Goal: Task Accomplishment & Management: Manage account settings

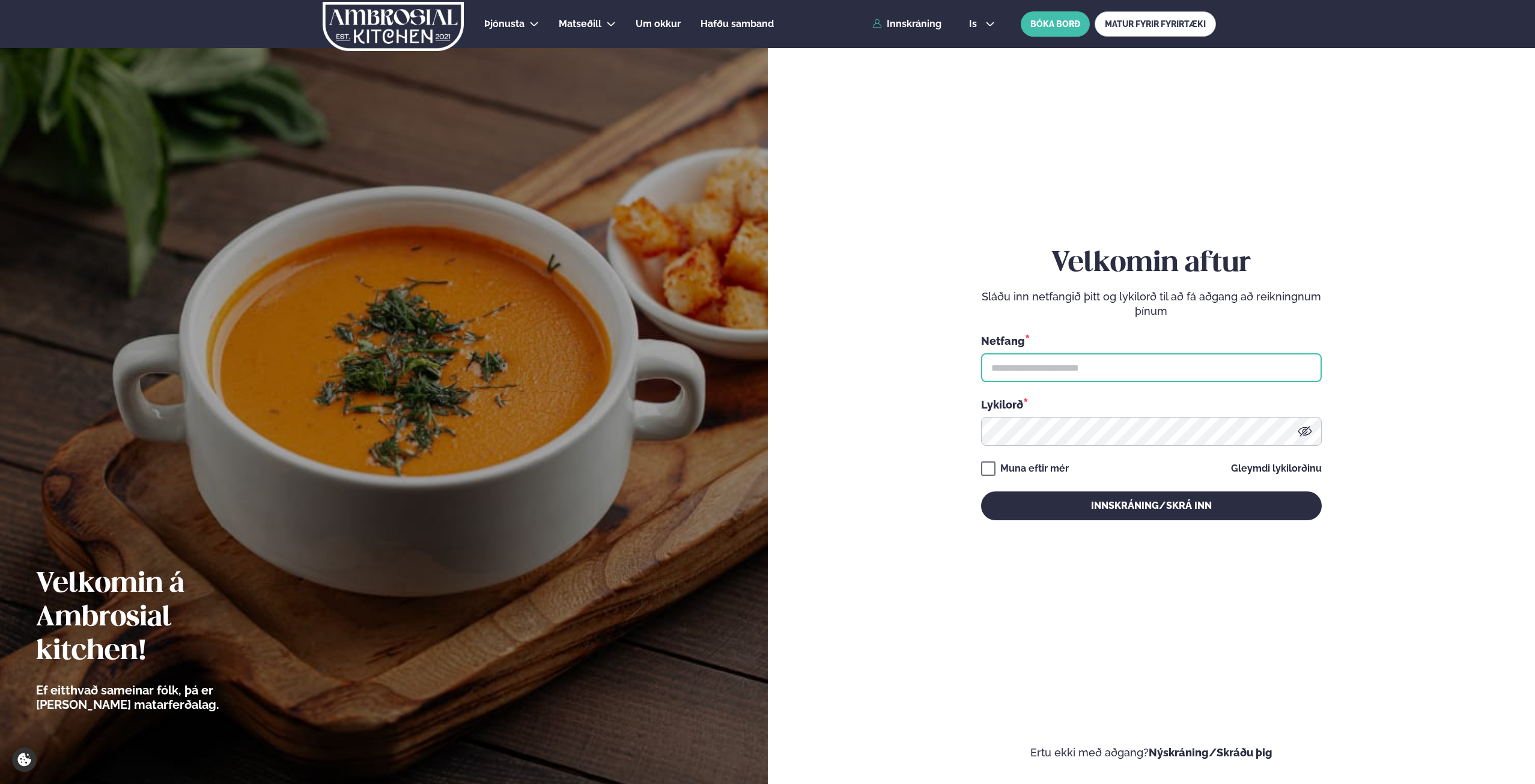
click at [1176, 371] on input "text" at bounding box center [1151, 367] width 340 height 29
type input "**********"
click at [1135, 449] on div "**********" at bounding box center [1151, 383] width 340 height 273
click at [981, 492] on button "Innskráning/Skrá inn" at bounding box center [1151, 506] width 340 height 29
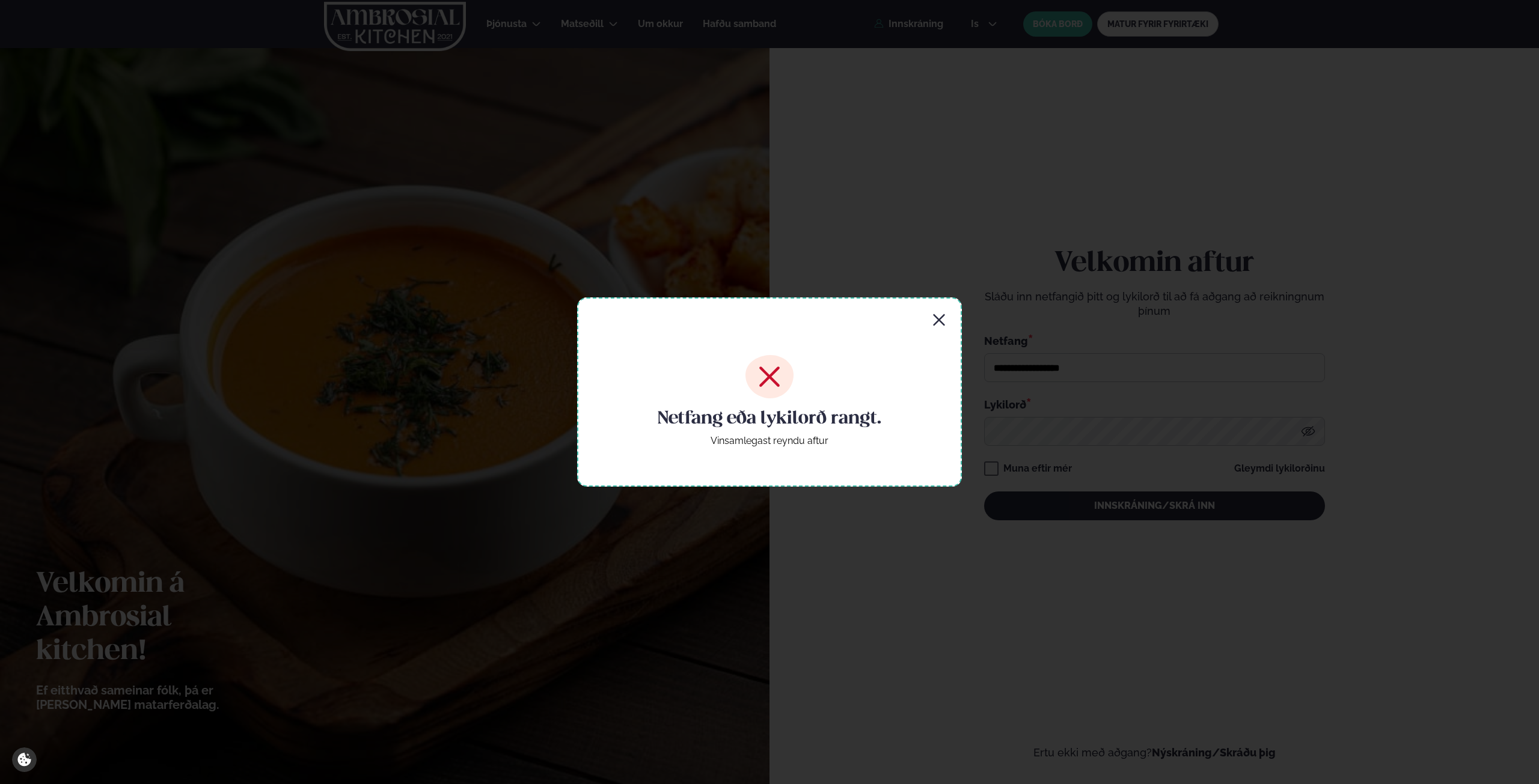
click at [933, 315] on icon "button" at bounding box center [939, 320] width 14 height 14
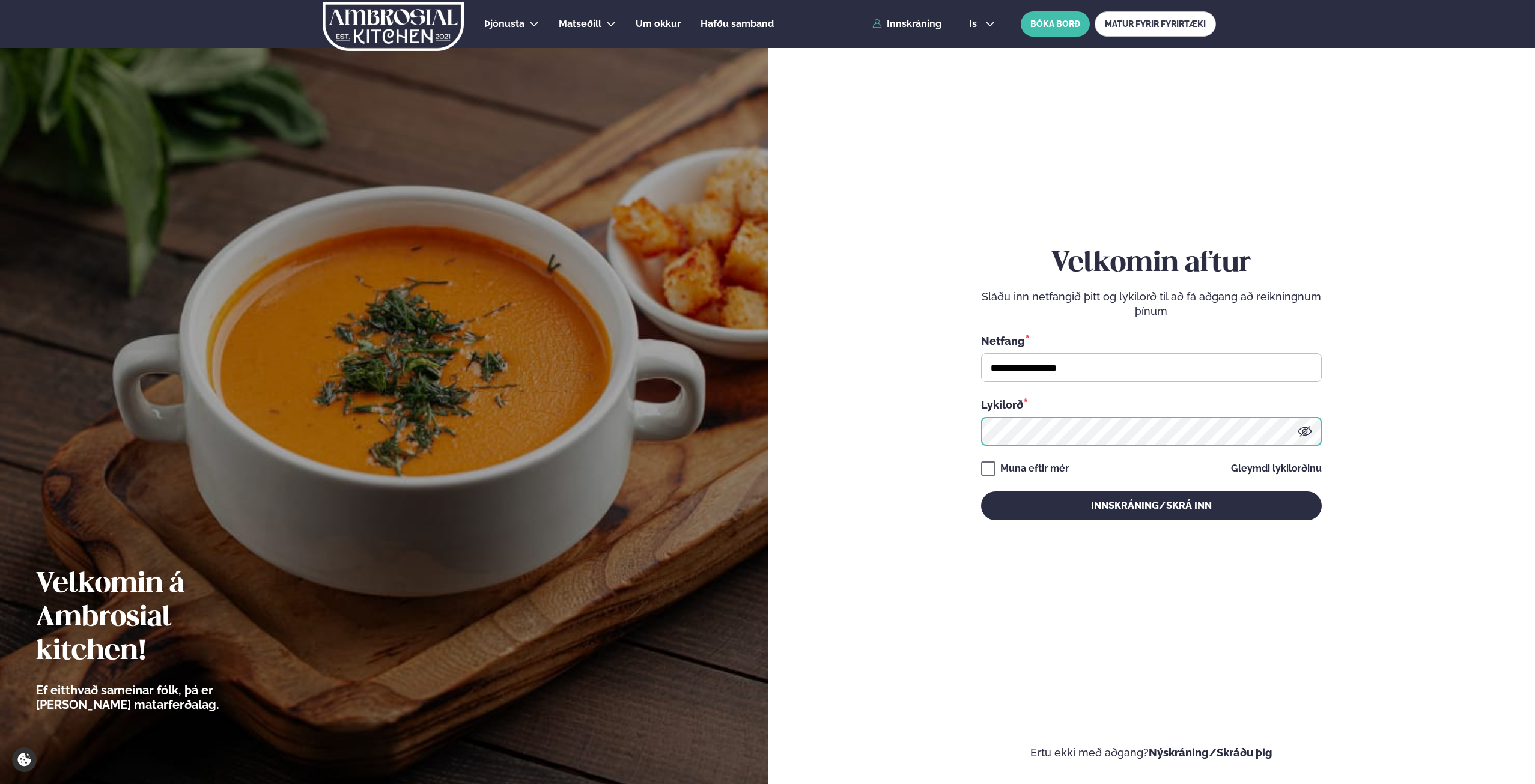
click at [981, 492] on button "Innskráning/Skrá inn" at bounding box center [1151, 506] width 340 height 29
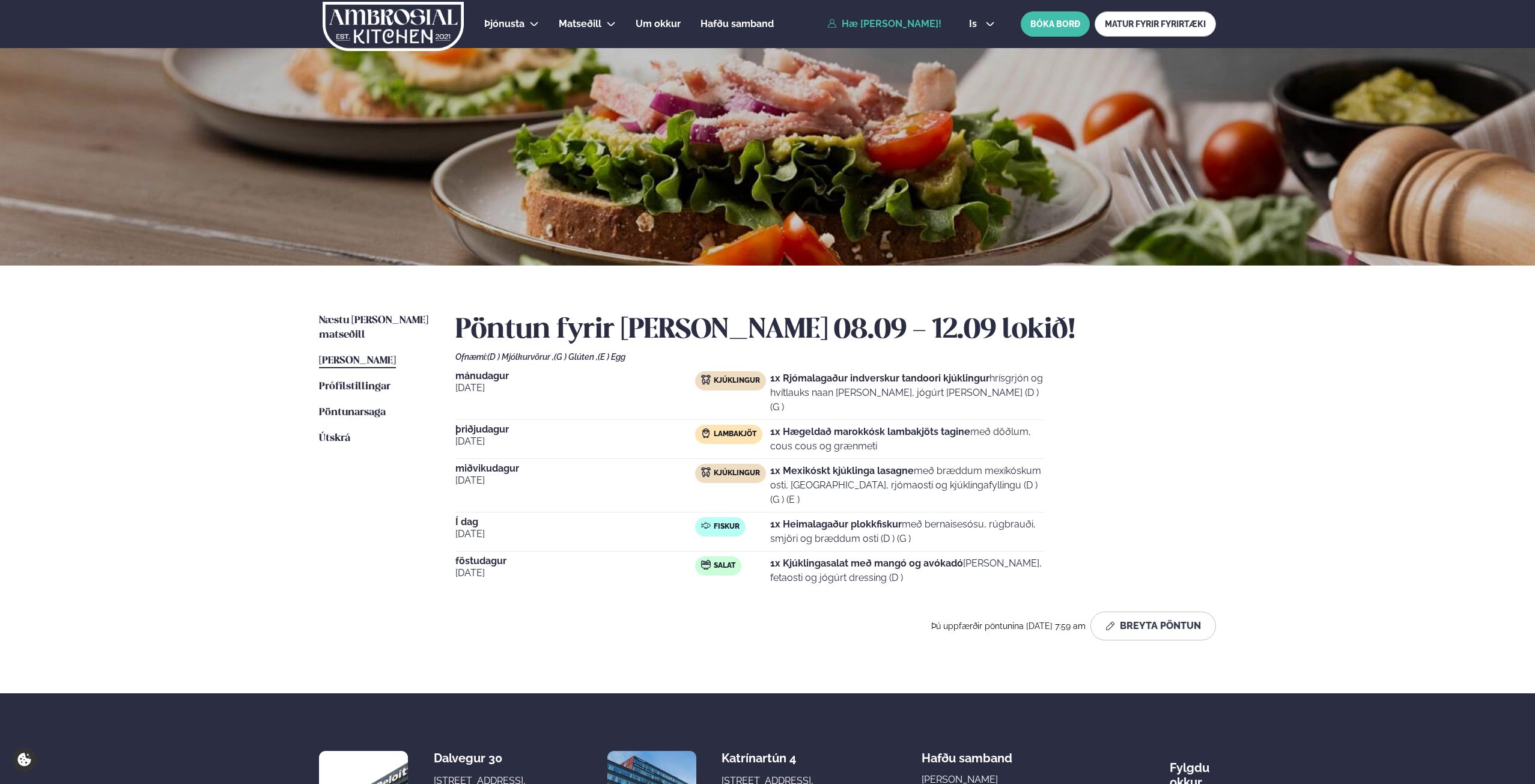
drag, startPoint x: 961, startPoint y: 507, endPoint x: 760, endPoint y: 496, distance: 201.3
click at [760, 518] on div "Fiskur 1x Heimalagaður plokkfiskur með bernaisesósu, rúgbrauði, smjöri og brædd…" at bounding box center [869, 532] width 349 height 29
drag, startPoint x: 489, startPoint y: 503, endPoint x: 405, endPoint y: 489, distance: 85.2
click at [405, 489] on div "Næstu [PERSON_NAME] matseðill Næsta vika [PERSON_NAME] matseðill [PERSON_NAME] …" at bounding box center [768, 479] width 969 height 428
click at [503, 522] on div "Í dag [DATE] Fiskur 1x Heimalagaður plokkfiskur með bernaisesósu, rúgbrauði, sm…" at bounding box center [749, 534] width 589 height 34
